Goal: Obtain resource: Download file/media

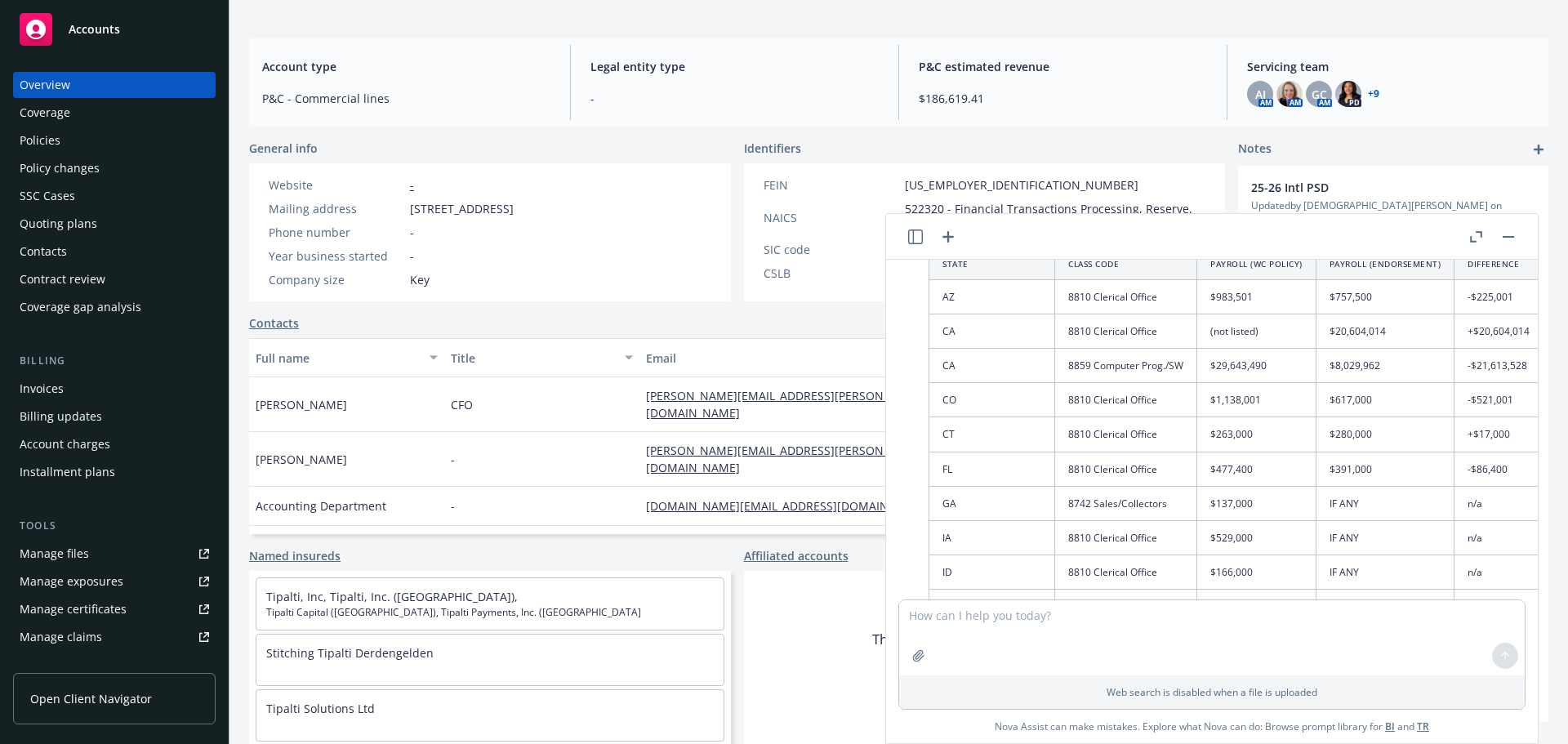
scroll to position [3519, 0]
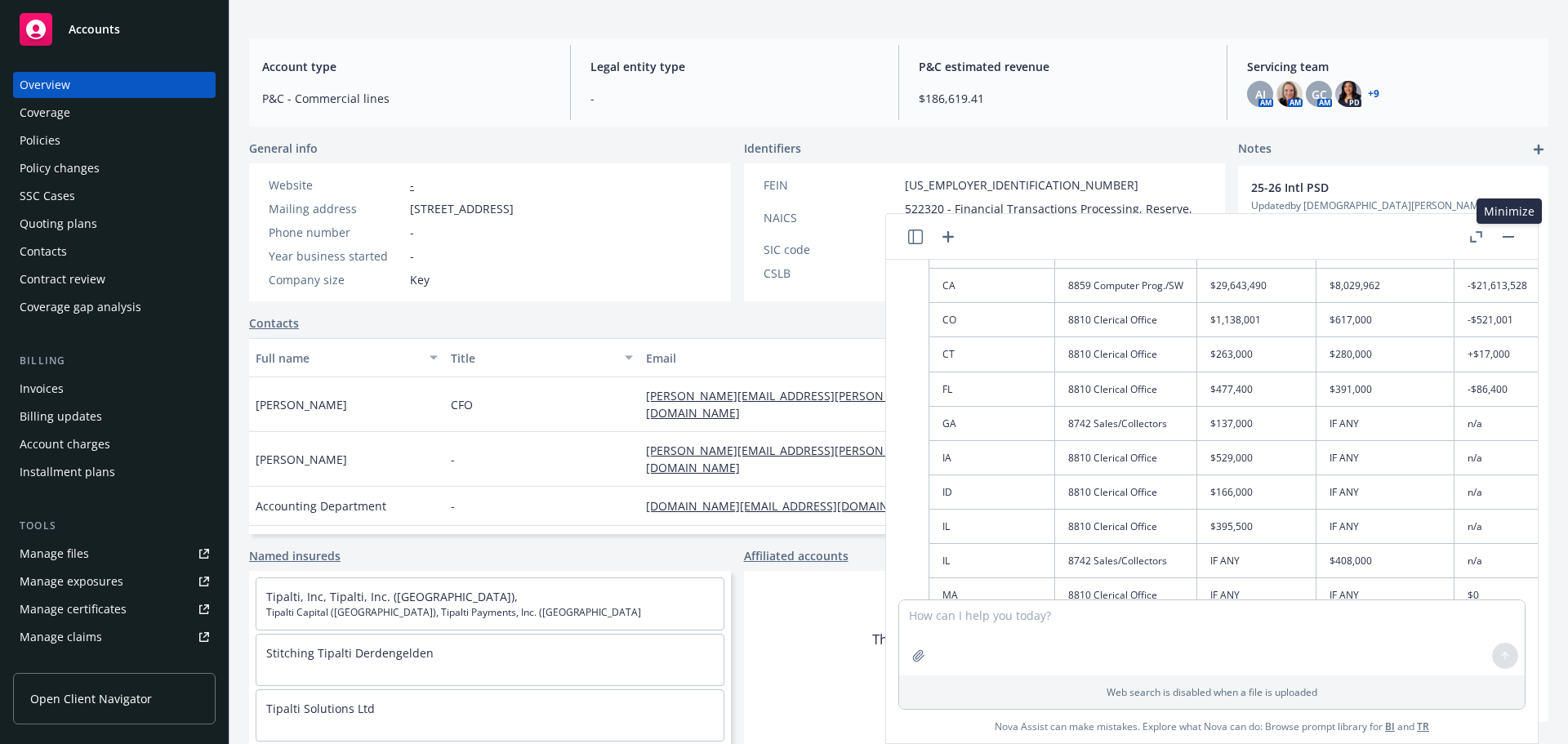
click at [1507, 237] on rect "button" at bounding box center [1507, 237] width 11 height 2
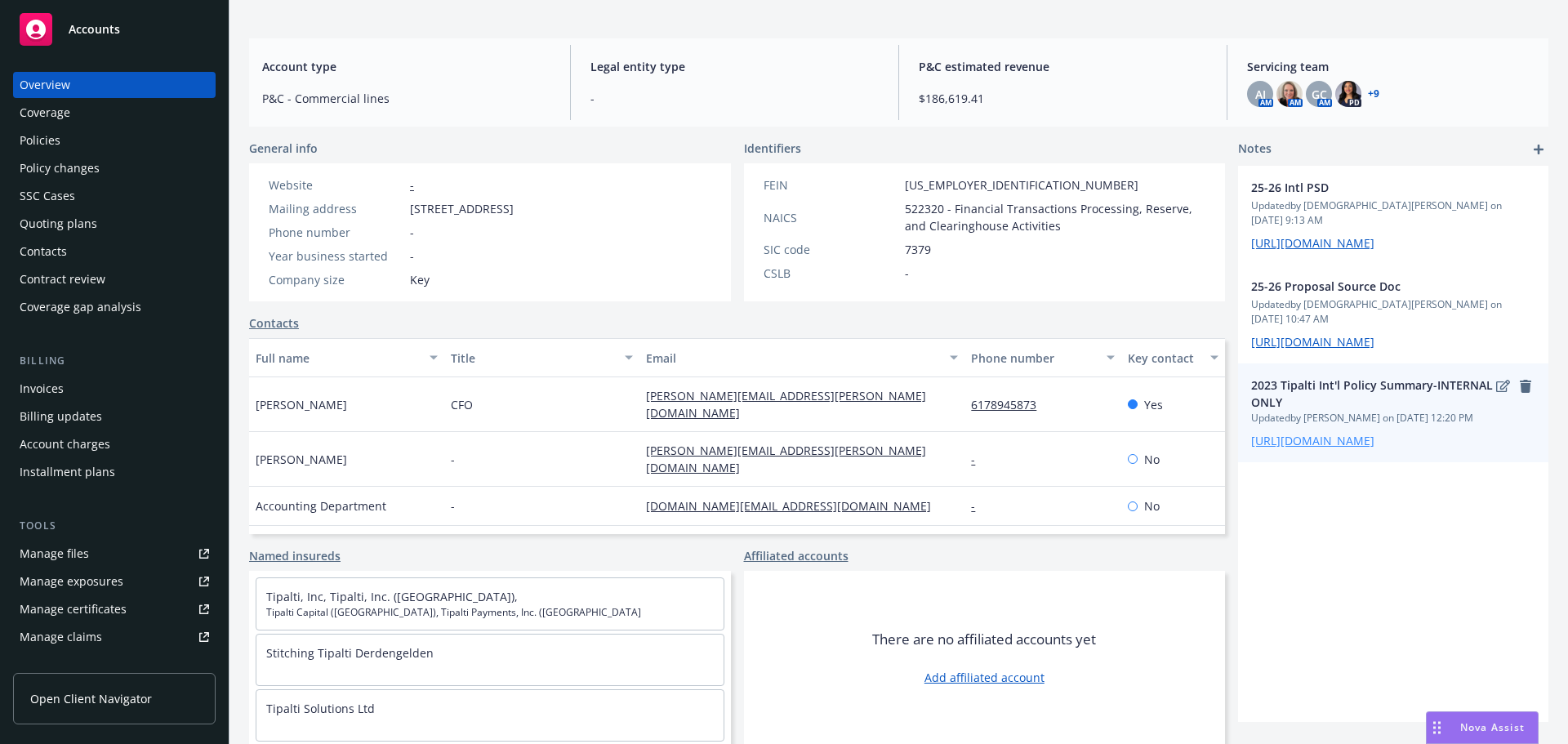
click at [1322, 448] on link "[URL][DOMAIN_NAME]" at bounding box center [1312, 440] width 124 height 15
